Goal: Task Accomplishment & Management: Manage account settings

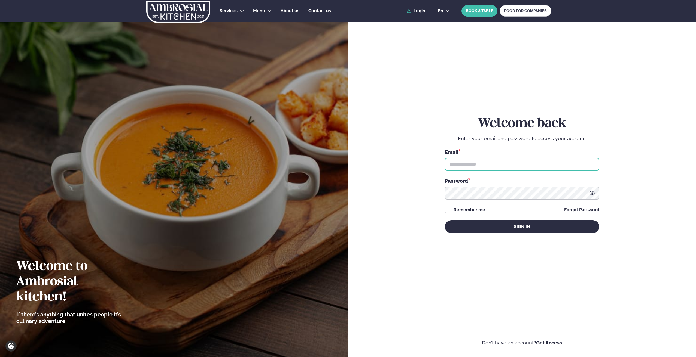
click at [482, 168] on input "text" at bounding box center [522, 164] width 154 height 13
type input "**********"
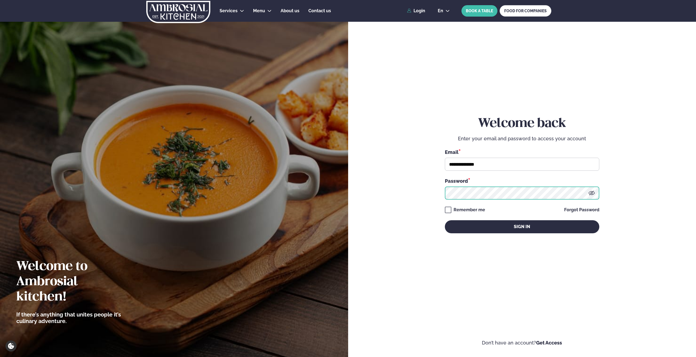
click at [445, 220] on button "Sign in" at bounding box center [522, 226] width 154 height 13
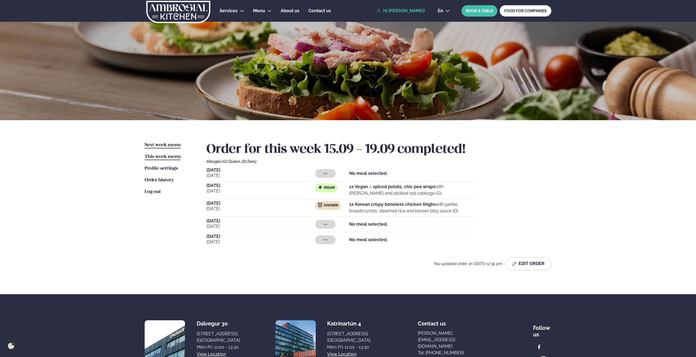
click at [169, 146] on span "Next week menu" at bounding box center [163, 145] width 36 height 5
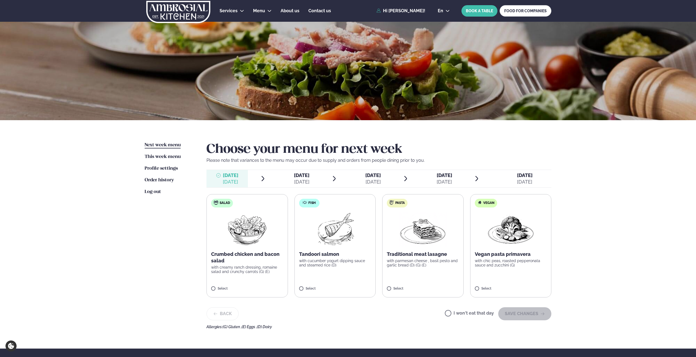
click at [382, 172] on span "Wednesday Wed. Sep 24" at bounding box center [369, 178] width 41 height 17
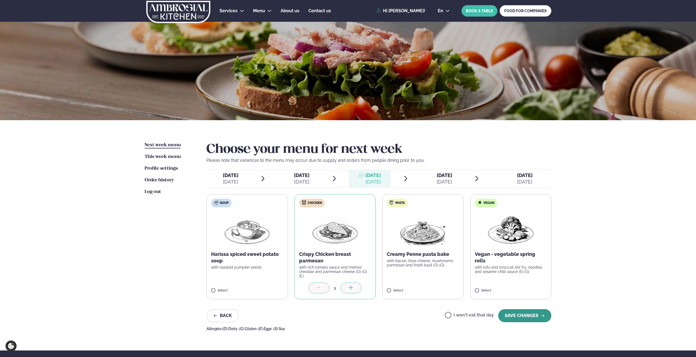
click at [510, 318] on button "SAVE CHANGES" at bounding box center [524, 316] width 53 height 13
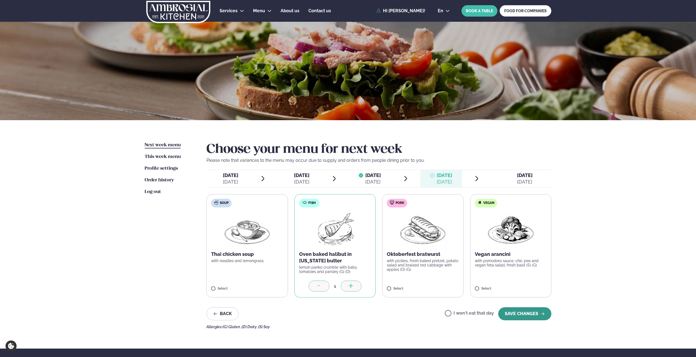
click at [519, 312] on button "SAVE CHANGES" at bounding box center [524, 314] width 53 height 13
